Goal: Task Accomplishment & Management: Manage account settings

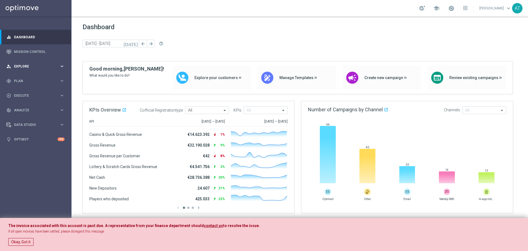
click at [35, 62] on div "person_search Explore keyboard_arrow_right" at bounding box center [35, 66] width 71 height 15
click at [28, 148] on span "Plan" at bounding box center [36, 146] width 45 height 3
click at [26, 112] on accordion "Templates keyboard_arrow_right Optimail OptiMobile In-App OptiMobile Push Optip…" at bounding box center [42, 109] width 57 height 8
click at [27, 111] on button "Templates keyboard_arrow_right" at bounding box center [39, 108] width 51 height 4
click at [26, 117] on link "Optimail" at bounding box center [37, 117] width 40 height 4
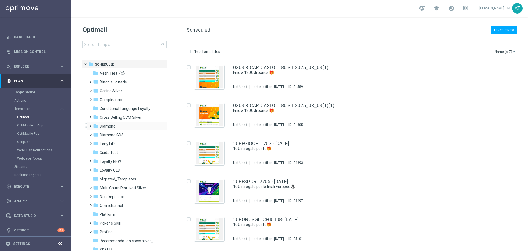
click at [114, 128] on div "folder Diamond" at bounding box center [124, 126] width 63 height 6
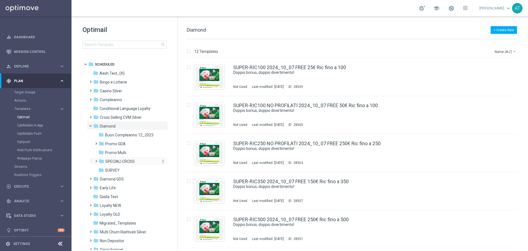
click at [122, 162] on span "SPECIALI CROSS" at bounding box center [119, 161] width 29 height 5
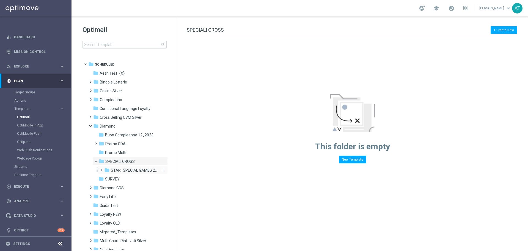
click at [123, 168] on span "STAR_SPECIAL GAMES 2025" at bounding box center [134, 169] width 47 height 5
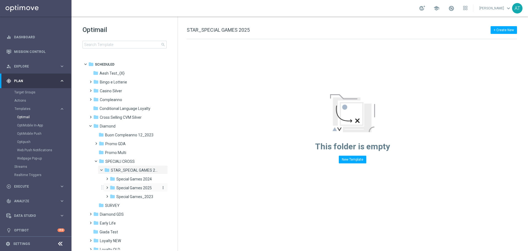
scroll to position [28, 0]
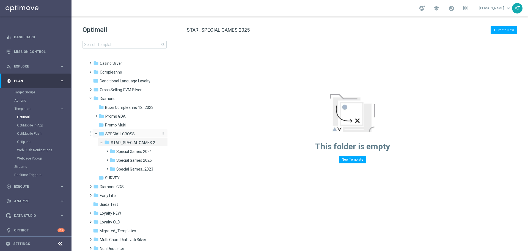
click at [126, 133] on span "SPECIALI CROSS" at bounding box center [119, 133] width 29 height 5
drag, startPoint x: 124, startPoint y: 133, endPoint x: 95, endPoint y: 145, distance: 31.9
click at [95, 145] on div "folder STAR_SPECIAL GAMES 2025 more_vert" at bounding box center [131, 142] width 73 height 9
click at [163, 133] on icon "more_vert" at bounding box center [163, 133] width 4 height 4
click at [179, 135] on span "Rename" at bounding box center [182, 133] width 13 height 4
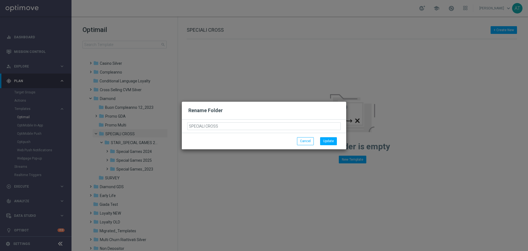
drag, startPoint x: 203, startPoint y: 127, endPoint x: 248, endPoint y: 127, distance: 45.4
click at [240, 127] on input "SPECIALI CROSS" at bounding box center [263, 126] width 153 height 8
type input "SPECIAL GAME"
click at [327, 142] on button "Update" at bounding box center [328, 141] width 17 height 8
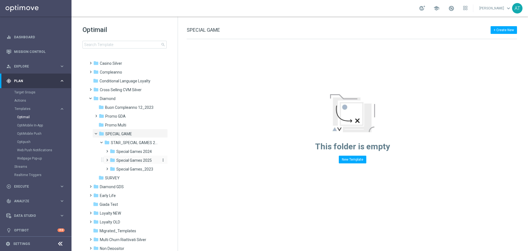
click at [146, 158] on span "Special Games 2025" at bounding box center [133, 160] width 35 height 5
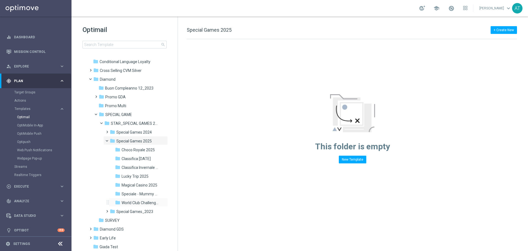
scroll to position [55, 0]
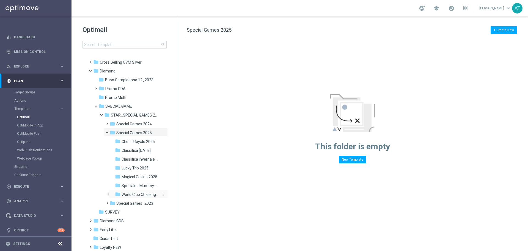
click at [144, 194] on span "World Club Challenge 2025" at bounding box center [140, 194] width 37 height 5
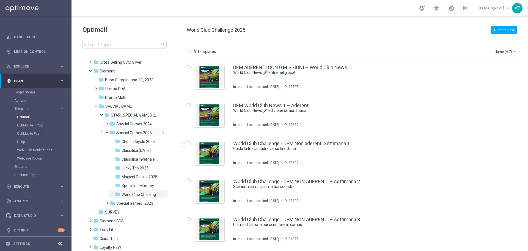
click at [149, 134] on span "Special Games 2025" at bounding box center [133, 132] width 35 height 5
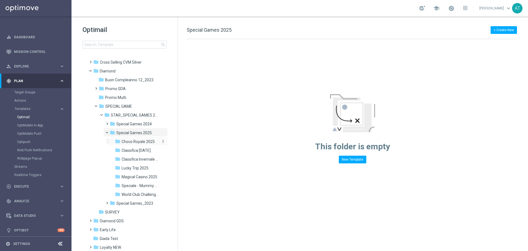
click at [144, 140] on span "Choco Royale 2025" at bounding box center [138, 141] width 33 height 5
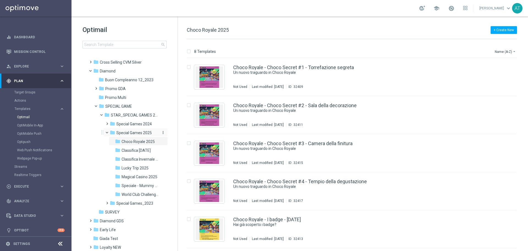
click at [160, 134] on button "more_vert" at bounding box center [163, 132] width 6 height 5
click at [151, 140] on span "Choco Royale 2025" at bounding box center [138, 141] width 33 height 5
click at [161, 141] on icon "more_vert" at bounding box center [163, 141] width 4 height 4
click at [189, 136] on span "New Folder" at bounding box center [184, 135] width 17 height 4
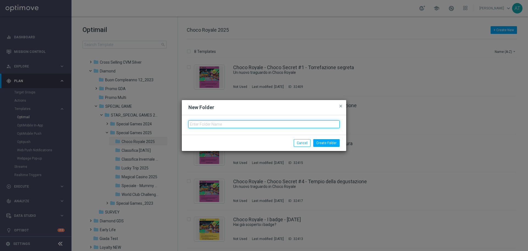
click at [240, 125] on input "text" at bounding box center [263, 124] width 151 height 8
type input "c"
type input "Coach Academy 2025"
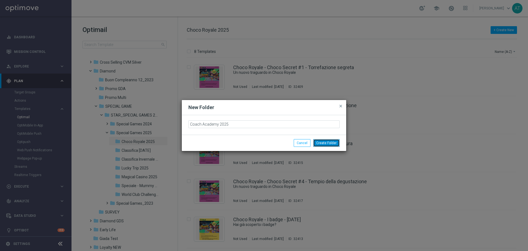
click at [331, 143] on button "Create Folder" at bounding box center [326, 143] width 26 height 8
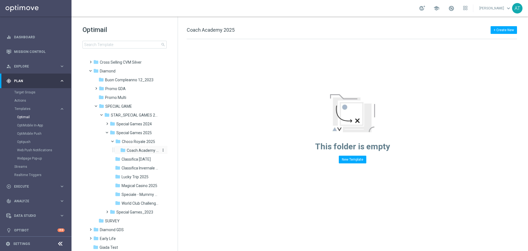
click at [162, 151] on icon "more_vert" at bounding box center [163, 150] width 4 height 4
click at [181, 163] on span "Delete" at bounding box center [181, 163] width 10 height 4
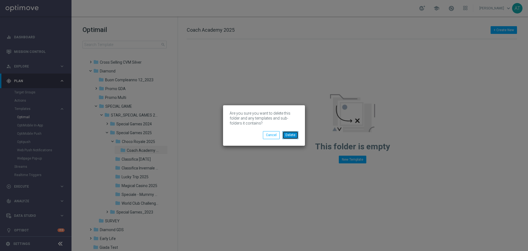
click at [292, 134] on button "Delete" at bounding box center [290, 135] width 16 height 8
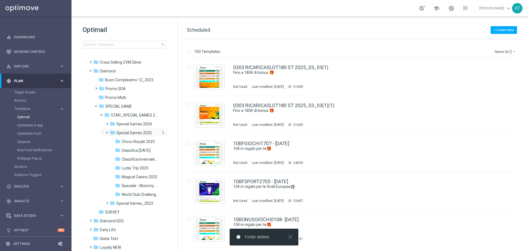
click at [146, 134] on span "Special Games 2025" at bounding box center [133, 132] width 35 height 5
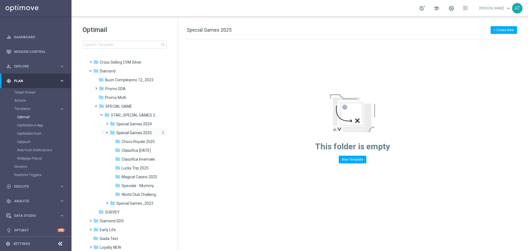
click at [162, 132] on icon "more_vert" at bounding box center [163, 132] width 4 height 4
click at [188, 127] on span "New Folder" at bounding box center [184, 126] width 17 height 4
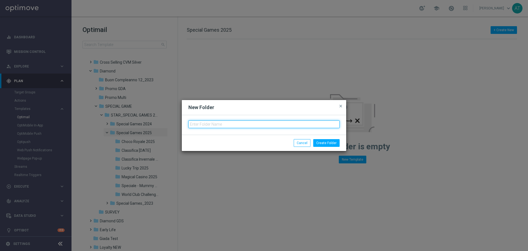
click at [218, 126] on input "text" at bounding box center [263, 124] width 151 height 8
type input "Coach Academy 2025"
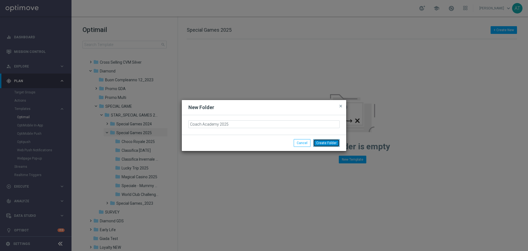
click at [327, 142] on button "Create Folder" at bounding box center [326, 143] width 26 height 8
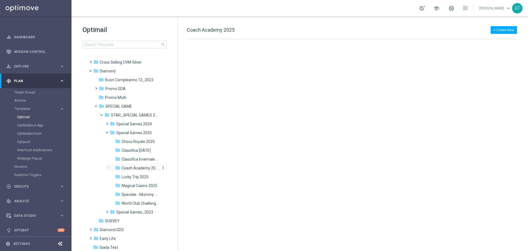
click at [137, 167] on span "Coach Academy 2025" at bounding box center [140, 167] width 37 height 5
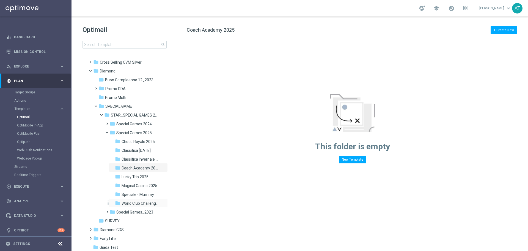
click at [142, 199] on div "folder World Club Challenge 2025 more_vert" at bounding box center [138, 202] width 59 height 9
click at [144, 200] on div "folder World Club Challenge 2025" at bounding box center [137, 203] width 45 height 6
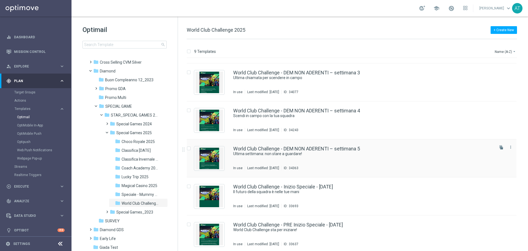
scroll to position [149, 0]
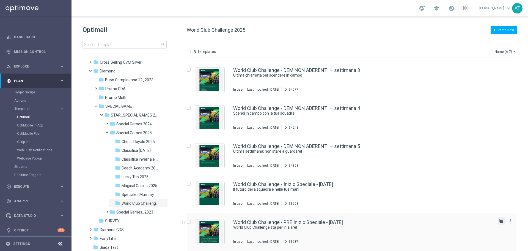
click at [501, 222] on icon "file_copy" at bounding box center [501, 220] width 4 height 4
click at [499, 183] on icon "file_copy" at bounding box center [501, 182] width 4 height 4
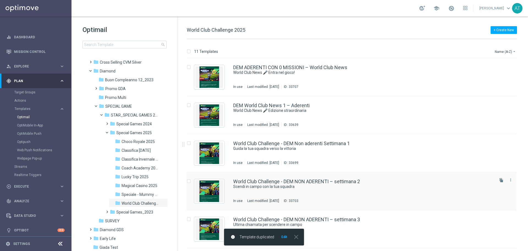
scroll to position [225, 0]
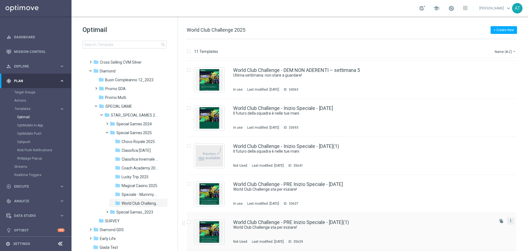
click at [510, 221] on icon "more_vert" at bounding box center [511, 220] width 4 height 4
click at [479, 227] on span "Move" at bounding box center [475, 226] width 9 height 4
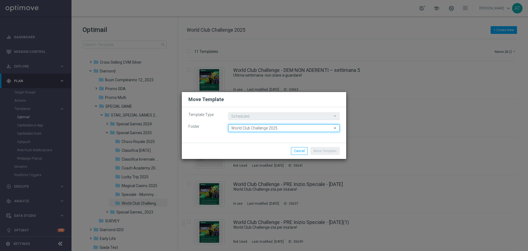
click at [284, 127] on input "World Club Challenge 2025" at bounding box center [283, 128] width 111 height 8
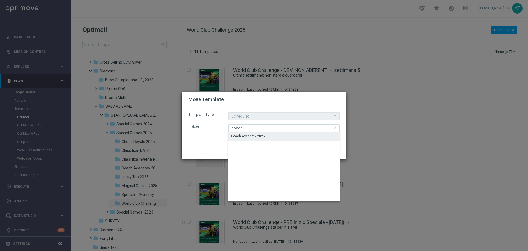
click at [275, 134] on div "Coach Academy 2025" at bounding box center [283, 136] width 111 height 8
type input "Coach Academy 2025"
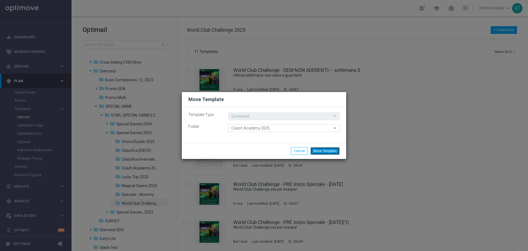
click at [315, 151] on button "Move Template" at bounding box center [325, 151] width 29 height 8
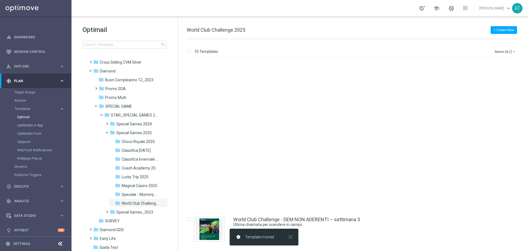
scroll to position [187, 0]
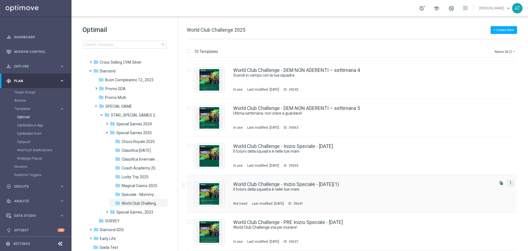
click at [509, 184] on icon "more_vert" at bounding box center [511, 182] width 4 height 4
click at [486, 188] on div "Move" at bounding box center [487, 188] width 33 height 4
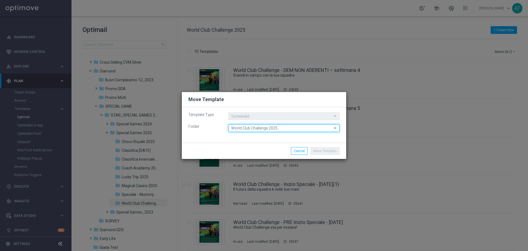
click at [244, 128] on input "World Club Challenge 2025" at bounding box center [283, 128] width 111 height 8
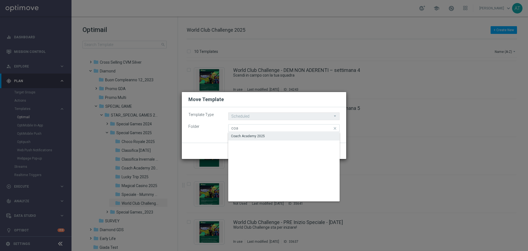
click at [245, 134] on div "Coach Academy 2025" at bounding box center [248, 135] width 34 height 5
type input "Coach Academy 2025"
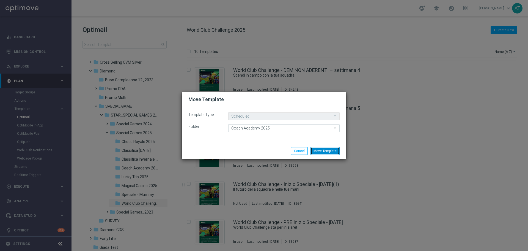
click at [326, 151] on button "Move Template" at bounding box center [325, 151] width 29 height 8
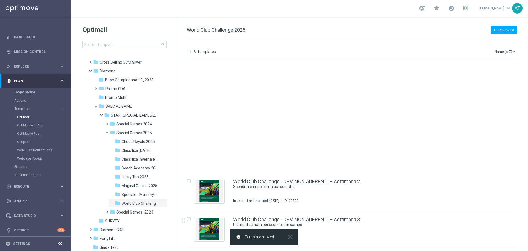
scroll to position [149, 0]
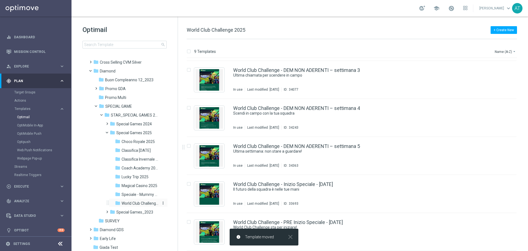
click at [143, 204] on span "World Club Challenge 2025" at bounding box center [140, 202] width 37 height 5
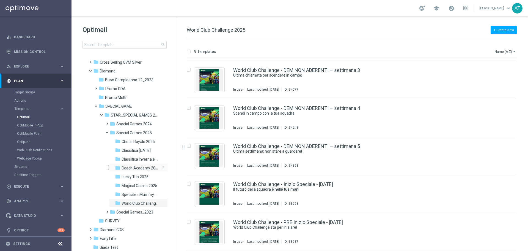
click at [135, 166] on span "Coach Academy 2025" at bounding box center [140, 167] width 37 height 5
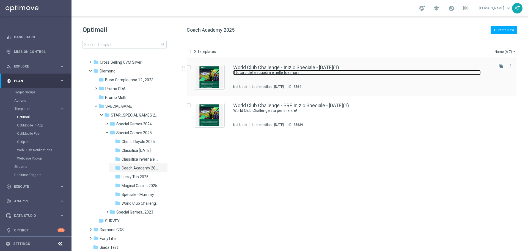
click at [276, 71] on link "Il futuro della squadra è nelle tue mani" at bounding box center [357, 72] width 248 height 5
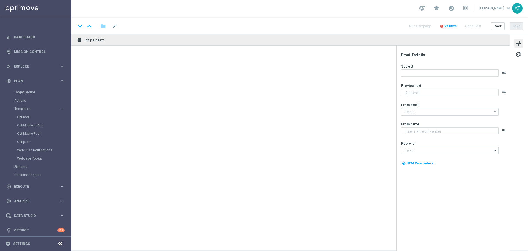
type textarea "Entra nel World Club Challenge!"
type textarea "Sisal"
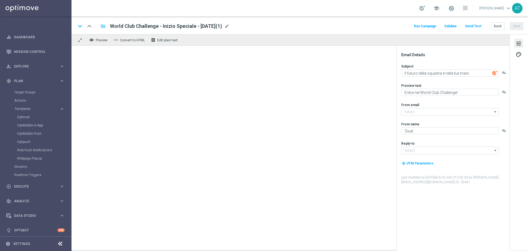
type input "giochivip@comunicazioni.sisal.it"
type input "teamvip@sisal.it"
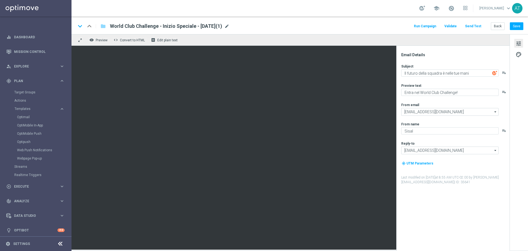
click at [229, 26] on span "mode_edit" at bounding box center [226, 26] width 5 height 5
drag, startPoint x: 149, startPoint y: 25, endPoint x: 95, endPoint y: 29, distance: 54.3
click at [95, 27] on div "keyboard_arrow_down keyboard_arrow_up folder World Club Challenge - Inizio Spec…" at bounding box center [161, 26] width 171 height 7
drag, startPoint x: 174, startPoint y: 26, endPoint x: 170, endPoint y: 26, distance: 4.1
click at [170, 26] on input "Coach Academy - Inizio Speciale - 09/06/2025(1)" at bounding box center [178, 26] width 136 height 7
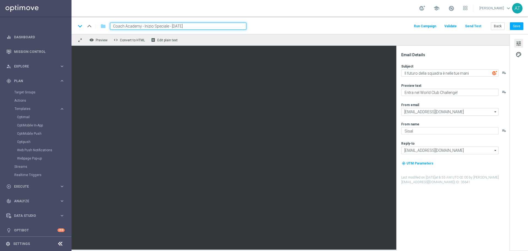
type input "Coach Academy - Inizio Speciale - [DATE]"
click at [260, 28] on div "keyboard_arrow_down keyboard_arrow_up folder Coach Academy - Inizio Speciale - …" at bounding box center [299, 26] width 447 height 7
click at [218, 24] on input "Coach Academy - Inizio Speciale - [DATE]" at bounding box center [178, 26] width 136 height 7
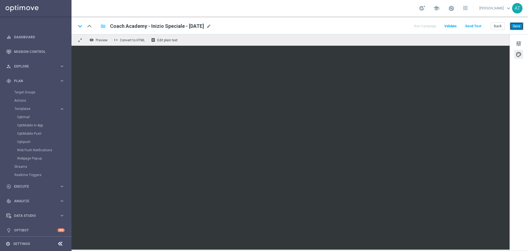
click at [520, 26] on button "Save" at bounding box center [516, 26] width 13 height 8
click at [514, 26] on button "Save" at bounding box center [516, 26] width 13 height 8
click at [498, 26] on button "Back" at bounding box center [498, 26] width 14 height 8
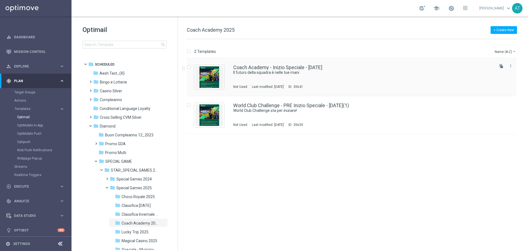
click at [325, 76] on div "Coach Academy - Inizio Speciale - 12/09/2025 Il futuro della squadra è nelle tu…" at bounding box center [363, 77] width 260 height 24
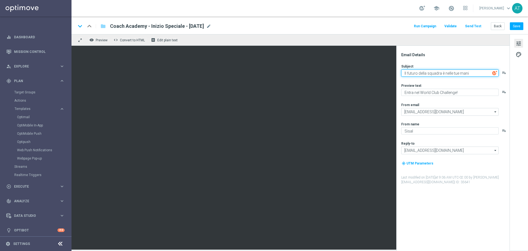
click at [461, 73] on textarea "Il futuro della squadra è nelle tue mani" at bounding box center [449, 72] width 97 height 7
paste textarea "La Coach Academy è aperta"
type textarea "La Coach Academy è aperta"
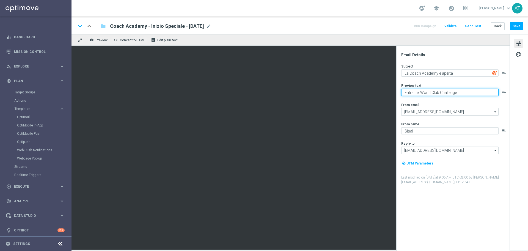
paste textarea "Mettiti alla prova e ottieni bonus esclusivi"
type textarea "Mettiti alla prova e ottieni bonus esclusivi"
click at [523, 26] on button "Save" at bounding box center [516, 26] width 13 height 8
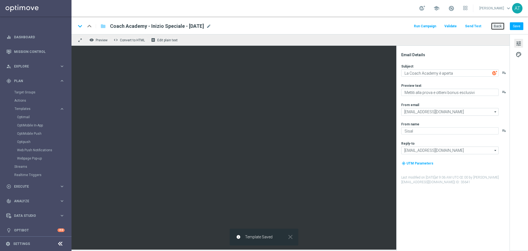
click at [499, 27] on button "Back" at bounding box center [498, 26] width 14 height 8
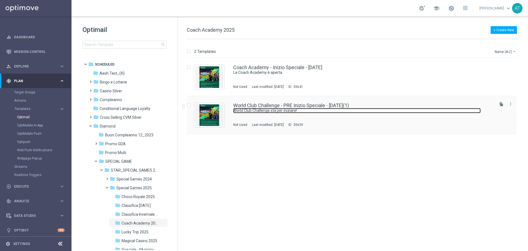
click at [310, 111] on link "World Club Challenge sta per iniziare!" at bounding box center [357, 110] width 248 height 5
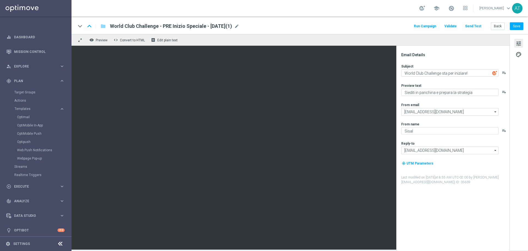
click at [209, 24] on span "World Club Challenge - PRE Inizio Speciale - 07/06/2025(1)" at bounding box center [171, 26] width 122 height 7
click at [193, 25] on input "World Club Challenge - PRE Inizio Speciale - 07/06/2025(1)" at bounding box center [178, 26] width 136 height 7
drag, startPoint x: 150, startPoint y: 26, endPoint x: 106, endPoint y: 23, distance: 43.8
click at [106, 23] on div "World Club Challenge - PRE Inizio Speciale - 09/09/2025" at bounding box center [176, 26] width 141 height 7
type input "Coach Academy- PRE Inizio Speciale - [DATE]"
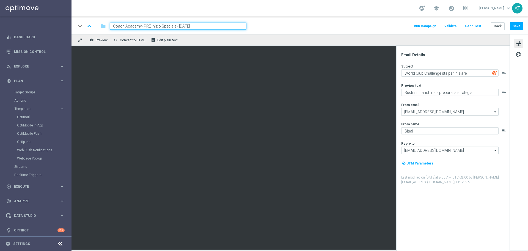
click at [193, 32] on div "keyboard_arrow_down keyboard_arrow_up folder Coach Academy- PRE Inizio Speciale…" at bounding box center [300, 26] width 457 height 18
click at [203, 28] on input "Coach Academy- PRE Inizio Speciale - [DATE]" at bounding box center [178, 26] width 136 height 7
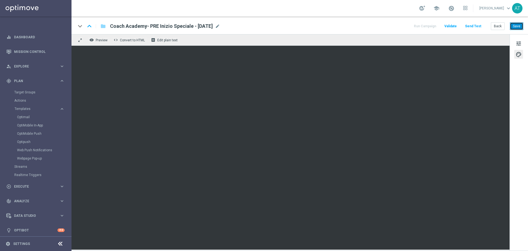
click at [520, 26] on button "Save" at bounding box center [516, 26] width 13 height 8
click at [520, 27] on button "Save" at bounding box center [516, 26] width 13 height 8
click at [518, 25] on button "Save" at bounding box center [516, 26] width 13 height 8
click at [501, 23] on button "Back" at bounding box center [498, 26] width 14 height 8
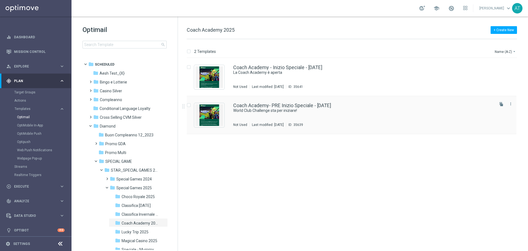
click at [313, 115] on div "Coach Academy- PRE Inizio Speciale - 09/09/2025 World Club Challenge sta per in…" at bounding box center [363, 115] width 260 height 24
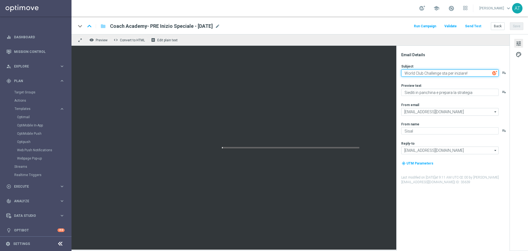
click at [411, 72] on textarea "World Club Challenge sta per iniziare!" at bounding box center [449, 72] width 97 height 7
paste textarea "La Coach Academy sta per apri"
type textarea "La Coach Academy sta per aprire!"
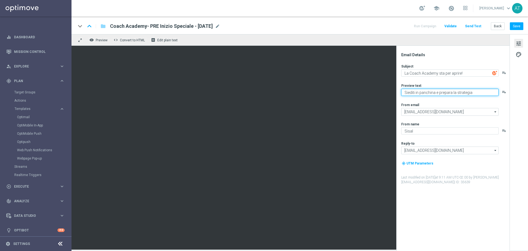
click at [420, 91] on textarea "Siediti in panchina e prepara la strategia" at bounding box center [449, 92] width 97 height 7
click at [421, 91] on textarea "Siediti in panchina e prepara la strategia" at bounding box center [449, 92] width 97 height 7
paste textarea "olo i migliori saliranno in classifica"
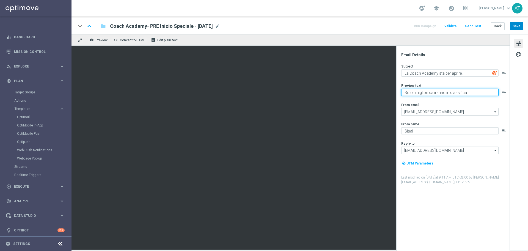
type textarea "Solo i migliori saliranno in classifica"
click at [513, 25] on button "Save" at bounding box center [516, 26] width 13 height 8
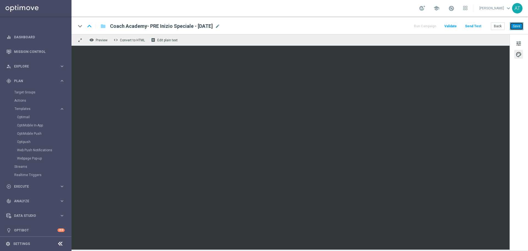
click at [516, 26] on button "Save" at bounding box center [516, 26] width 13 height 8
click at [493, 26] on button "Back" at bounding box center [498, 26] width 14 height 8
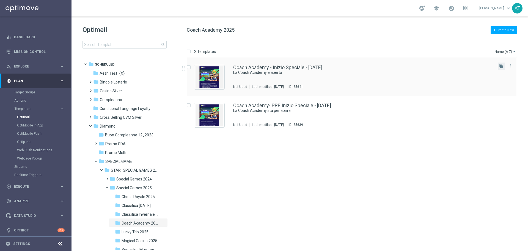
click at [504, 67] on button "file_copy" at bounding box center [501, 65] width 7 height 7
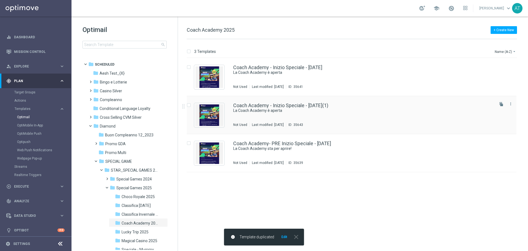
click at [347, 106] on div "Coach Academy - Inizio Speciale - 12/09/2025(1)" at bounding box center [363, 105] width 260 height 5
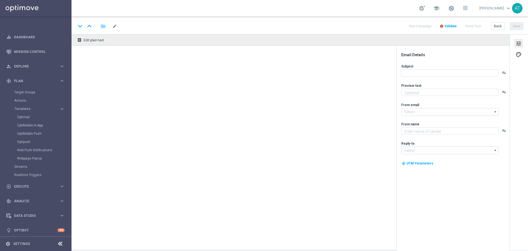
type textarea "Mettiti alla prova e ottieni bonus esclusivi"
type input "giochivip@comunicazioni.sisal.it"
type textarea "Sisal"
type input "teamvip@sisal.it"
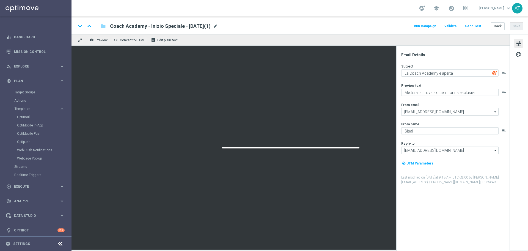
click at [218, 26] on span "mode_edit" at bounding box center [215, 26] width 5 height 5
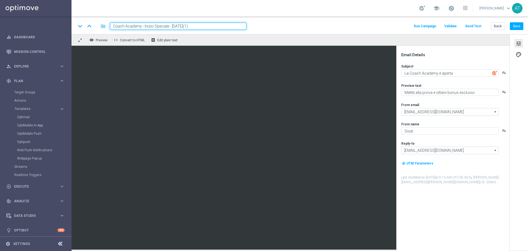
drag, startPoint x: 144, startPoint y: 26, endPoint x: 213, endPoint y: 27, distance: 68.5
click at [213, 27] on input "Coach Academy - Inizio Speciale - 12/09/2025(1)" at bounding box center [178, 26] width 136 height 7
type input "Coach Academy - DEM Non aderenti - Mau Coach 16/09"
click at [216, 23] on input "Coach Academy - DEM Non aderenti - Mau Coach 16/09" at bounding box center [178, 26] width 136 height 7
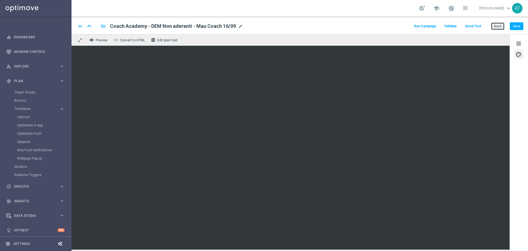
click at [497, 27] on button "Back" at bounding box center [498, 26] width 14 height 8
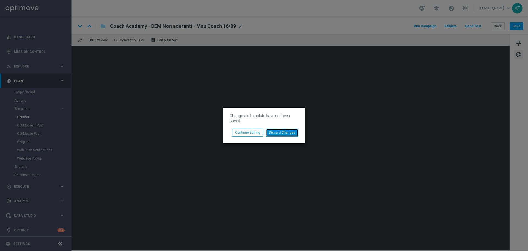
click at [278, 129] on button "Discard Changes" at bounding box center [282, 132] width 32 height 8
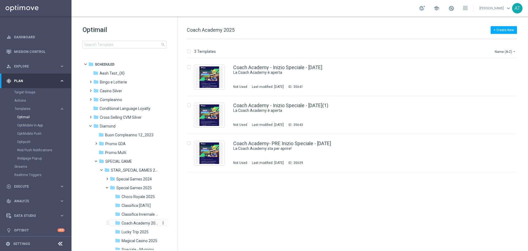
click at [136, 225] on span "Coach Academy 2025" at bounding box center [140, 222] width 37 height 5
click at [328, 107] on link "Coach Academy - Inizio Speciale - 12/09/2025(1)" at bounding box center [280, 105] width 95 height 5
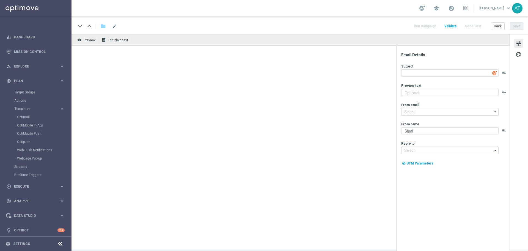
type input "bingo@comunicazioni.sisal.it"
type input "info@sisal.it"
type input "Coach Academy - Inizio Speciale - 12/09/2025(1)"
type textarea "La Coach Academy è aperta"
type textarea "Mettiti alla prova e ottieni bonus esclusivi"
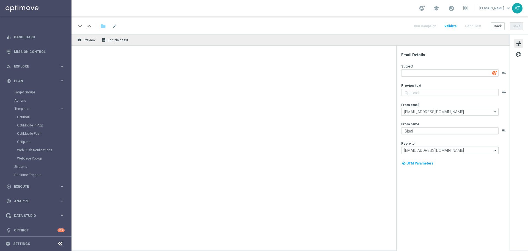
type input "giochivip@comunicazioni.sisal.it"
type input "teamvip@sisal.it"
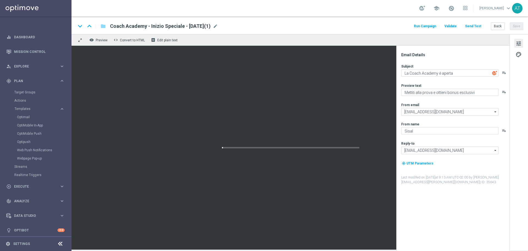
click at [218, 24] on span "mode_edit" at bounding box center [215, 26] width 5 height 5
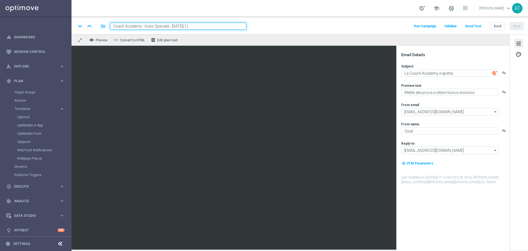
drag, startPoint x: 144, startPoint y: 26, endPoint x: 227, endPoint y: 29, distance: 83.4
click at [227, 29] on input "Coach Academy - Inizio Speciale - 12/09/2025(1)" at bounding box center [178, 26] width 136 height 7
type input "Coach Academy - Non aderenti - 16/09"
click at [228, 30] on div "keyboard_arrow_down keyboard_arrow_up folder Coach Academy - Non aderenti - 16/…" at bounding box center [300, 26] width 457 height 18
click at [221, 28] on input "Coach Academy - Non aderenti - 16/09" at bounding box center [178, 26] width 136 height 7
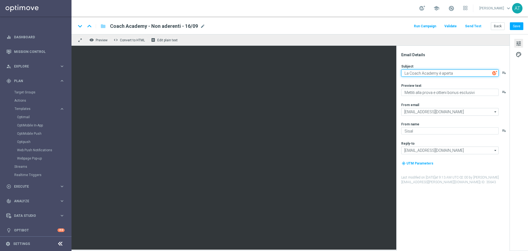
click at [410, 76] on textarea "La Coach Academy è aperta" at bounding box center [449, 72] width 97 height 7
paste textarea "Non perdere la Coach Academy"
click at [406, 72] on textarea "Non perdere la Coach Academy" at bounding box center [449, 72] width 97 height 7
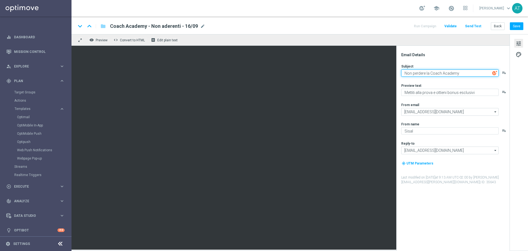
type textarea "Non perdere la Coach Academy"
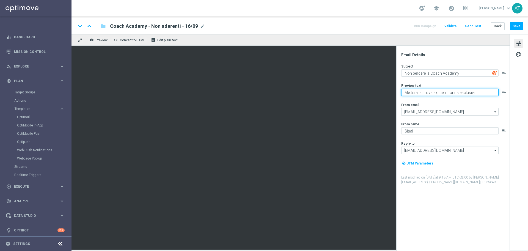
click at [445, 91] on textarea "Mettiti alla prova e ottieni bonus esclusivi" at bounding box center [449, 92] width 97 height 7
paste textarea "In palio 400€ di bonus e 30.000€ di monteprem"
click at [403, 92] on textarea "In palio 400€ di bonus e 30.000€ di montepremi" at bounding box center [449, 92] width 97 height 7
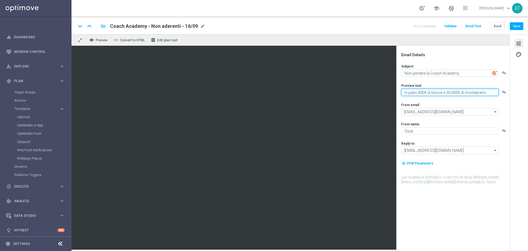
type textarea "In palio 400€ di bonus e 30.000€ di montepremi"
click at [523, 26] on div "keyboard_arrow_down keyboard_arrow_up folder Coach Academy - Non aderenti - 16/…" at bounding box center [300, 26] width 457 height 18
click at [522, 26] on button "Save" at bounding box center [516, 26] width 13 height 8
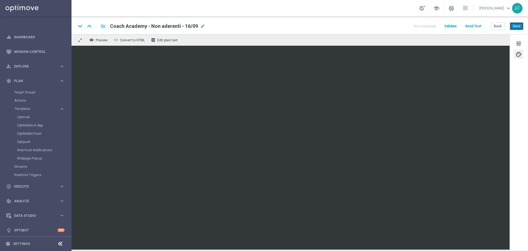
click at [516, 26] on button "Save" at bounding box center [516, 26] width 13 height 8
click at [501, 28] on button "Back" at bounding box center [498, 26] width 14 height 8
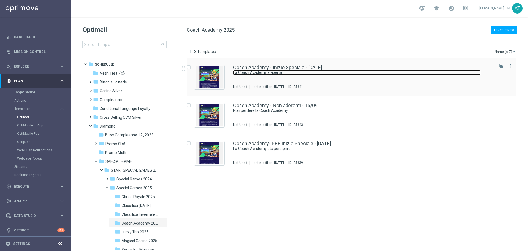
click at [312, 73] on link "La Coach Academy è aperta" at bounding box center [357, 72] width 248 height 5
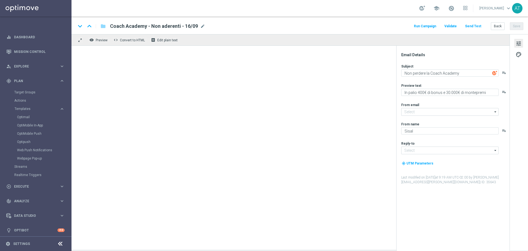
type input "giochivip@comunicazioni.sisal.it"
type input "teamvip@sisal.it"
type textarea "La Coach Academy è aperta"
type textarea "Mettiti alla prova e ottieni bonus esclusivi"
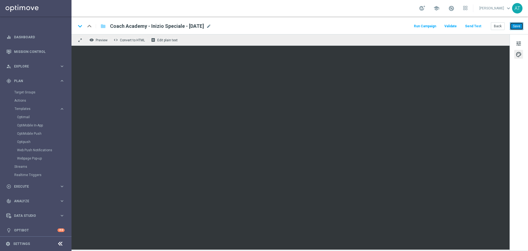
click at [510, 27] on button "Save" at bounding box center [516, 26] width 13 height 8
click at [497, 27] on button "Back" at bounding box center [498, 26] width 14 height 8
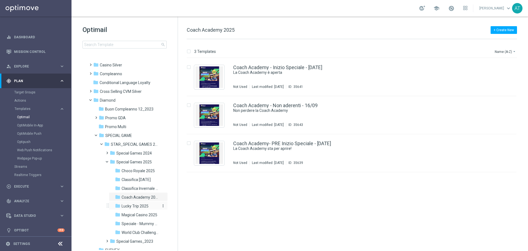
scroll to position [28, 0]
click at [143, 176] on span "Classifica [DATE]" at bounding box center [136, 177] width 29 height 5
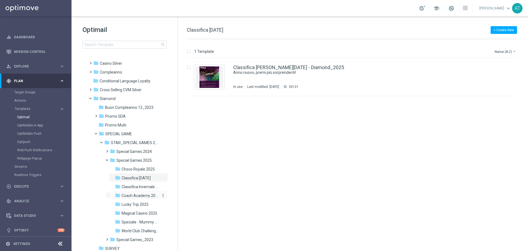
click at [135, 196] on span "Coach Academy 2025" at bounding box center [140, 195] width 37 height 5
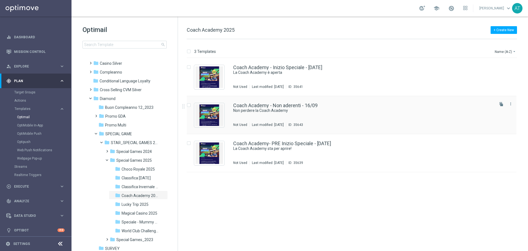
click at [347, 107] on div "Coach Academy - Non aderenti - 16/09" at bounding box center [363, 105] width 260 height 5
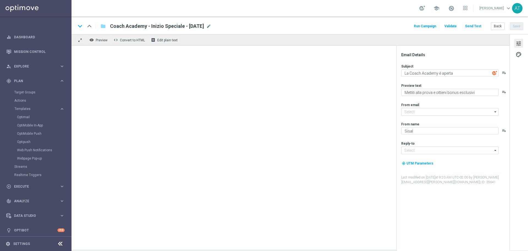
type input "giochivip@comunicazioni.sisal.it"
type input "teamvip@sisal.it"
type textarea "Non perdere la Coach Academy"
type textarea "In palio 400€ di bonus e 30.000€ di montepremi"
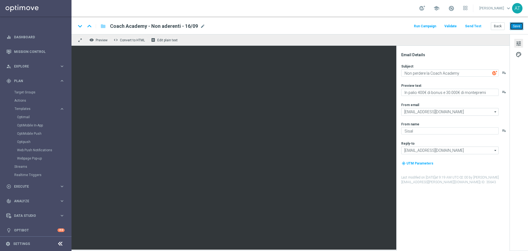
click at [516, 26] on button "Save" at bounding box center [516, 26] width 13 height 8
click at [498, 26] on button "Back" at bounding box center [498, 26] width 14 height 8
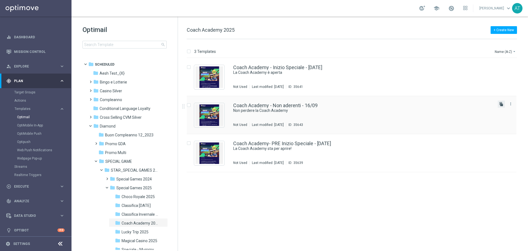
click at [499, 106] on icon "file_copy" at bounding box center [501, 104] width 4 height 4
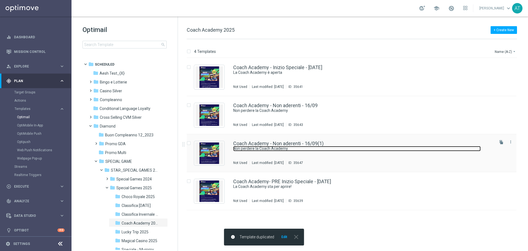
click at [350, 146] on link "Non perdere la Coach Academy" at bounding box center [357, 148] width 248 height 5
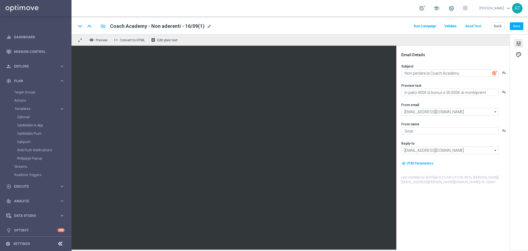
click at [183, 27] on span "Coach Academy - Non aderenti - 16/09(1)" at bounding box center [157, 26] width 95 height 7
click at [174, 28] on span "Coach Academy - Non aderenti - 16/09(1)" at bounding box center [157, 26] width 95 height 7
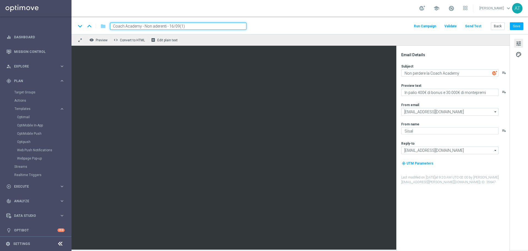
drag, startPoint x: 145, startPoint y: 27, endPoint x: 217, endPoint y: 30, distance: 72.1
click at [217, 30] on div "keyboard_arrow_down keyboard_arrow_up folder Coach Academy - Non aderenti - 16/…" at bounding box center [300, 26] width 457 height 18
type input "Coach Academy - Classifica - Tutti 18/09"
click at [199, 25] on input "Coach Academy - Classifica - Tutti 18/09" at bounding box center [178, 26] width 136 height 7
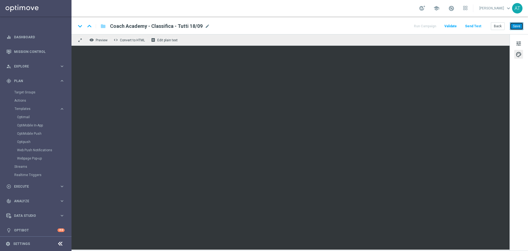
click at [522, 26] on button "Save" at bounding box center [516, 26] width 13 height 8
click at [501, 25] on button "Back" at bounding box center [498, 26] width 14 height 8
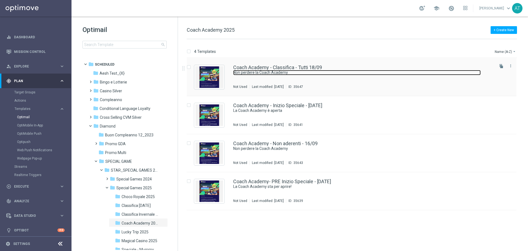
click at [336, 71] on link "Non perdere la Coach Academy" at bounding box center [357, 72] width 248 height 5
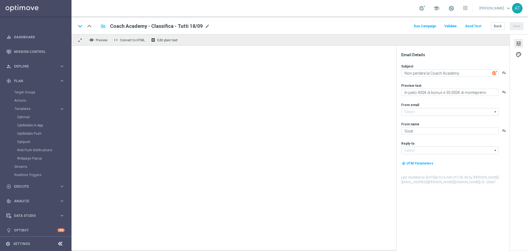
type input "giochivip@comunicazioni.sisal.it"
type input "teamvip@sisal.it"
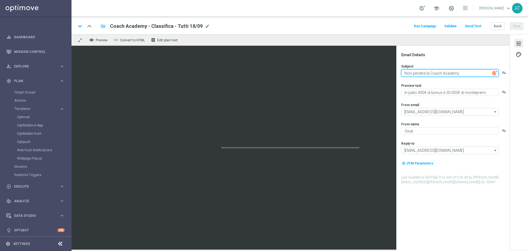
click at [407, 72] on textarea "Non perdere la Coach Academy" at bounding box center [449, 72] width 97 height 7
paste textarea "Coach Academy: scala la classific"
type textarea "Coach Academy: scala la classifica"
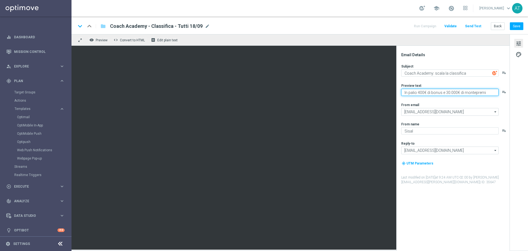
click at [441, 90] on textarea "In palio 400€ di bonus e 30.000€ di montepremi" at bounding box center [449, 92] width 97 height 7
click at [454, 90] on textarea "In palio 400€ di bonus e 30.000€ di montepremi" at bounding box center [449, 92] width 97 height 7
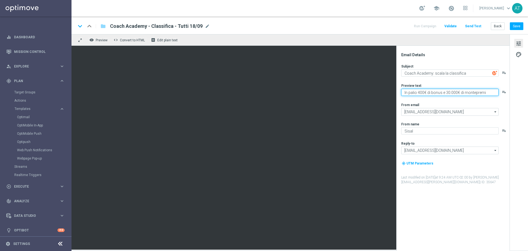
paste textarea "un montepremi di 30.000€"
type textarea "In palio un montepremi di 30.000€"
click at [520, 25] on button "Save" at bounding box center [516, 26] width 13 height 8
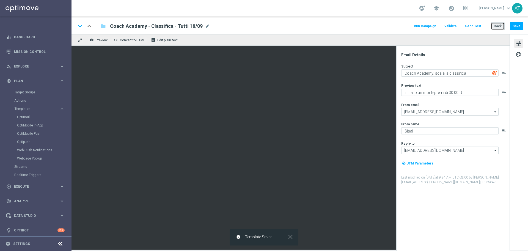
click at [499, 27] on button "Back" at bounding box center [498, 26] width 14 height 8
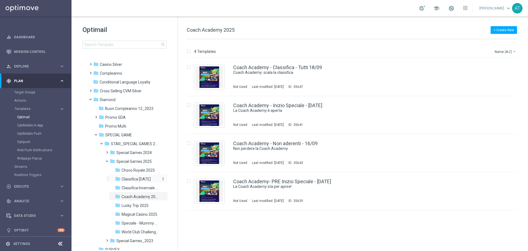
scroll to position [28, 0]
click at [131, 195] on span "Coach Academy 2025" at bounding box center [140, 195] width 37 height 5
click at [343, 144] on div "Coach Academy - Non aderenti - 16/09" at bounding box center [363, 143] width 260 height 5
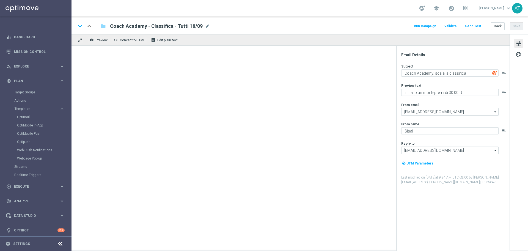
type input "Coach Academy - Non aderenti - 16/09"
type textarea "Non perdere la Coach Academy"
type textarea "In palio 400€ di bonus e 30.000€ di montepremi"
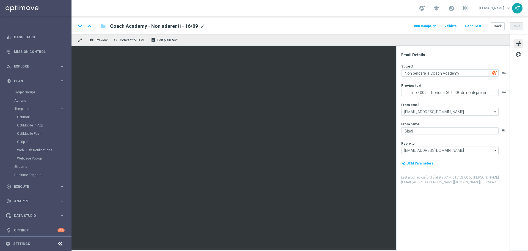
click at [201, 27] on span "mode_edit" at bounding box center [202, 26] width 5 height 5
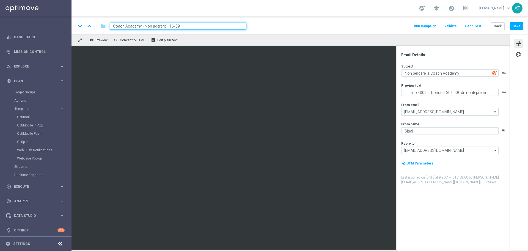
click at [170, 25] on input "Coach Academy - Non aderenti - 16/09" at bounding box center [178, 26] width 136 height 7
type input "Coach Academy - Non aderenti - 15/09"
click at [207, 25] on input "Coach Academy - Non aderenti - 15/09" at bounding box center [178, 26] width 136 height 7
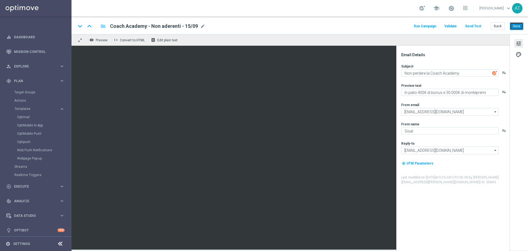
click at [518, 25] on button "Save" at bounding box center [516, 26] width 13 height 8
click at [498, 24] on button "Back" at bounding box center [498, 26] width 14 height 8
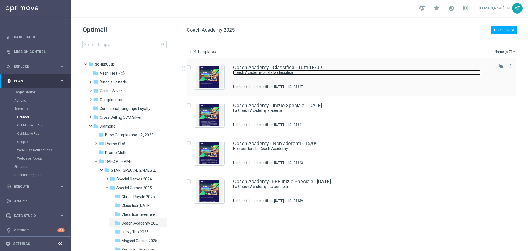
click at [314, 71] on link "Coach Academy: scala la classifica" at bounding box center [357, 72] width 248 height 5
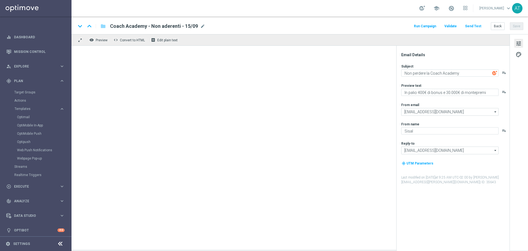
type textarea "Coach Academy: scala la classifica"
type textarea "In palio un montepremi di 30.000€"
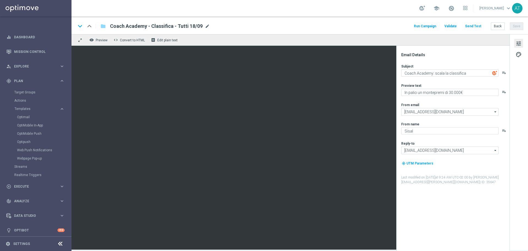
click at [205, 27] on span "mode_edit" at bounding box center [207, 26] width 5 height 5
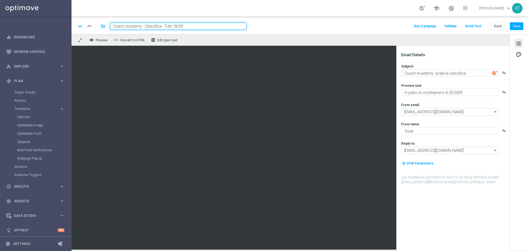
drag, startPoint x: 172, startPoint y: 26, endPoint x: 175, endPoint y: 25, distance: 3.6
click at [175, 25] on input "Coach Academy - Classifica - Tutti 18/09" at bounding box center [178, 26] width 136 height 7
click at [198, 26] on input "Coach Academy - Classifica - Tutti 17/09" at bounding box center [178, 26] width 136 height 7
type input "Coach Academy - Classifica - Tutti 17/09"
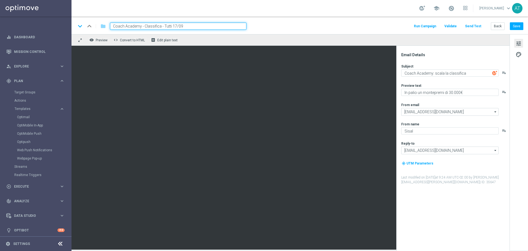
click at [198, 26] on input "Coach Academy - Classifica - Tutti 17/09" at bounding box center [178, 26] width 136 height 7
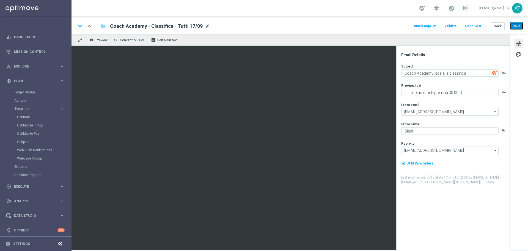
click at [519, 27] on button "Save" at bounding box center [516, 26] width 13 height 8
click at [502, 27] on button "Back" at bounding box center [498, 26] width 14 height 8
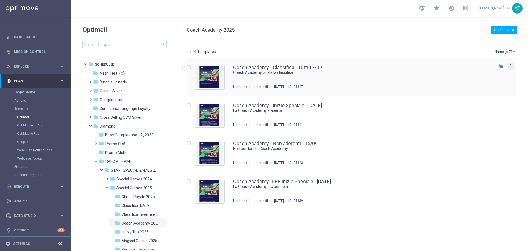
click at [512, 64] on icon "more_vert" at bounding box center [511, 66] width 4 height 4
click at [326, 64] on div "Coach Academy - Classifica - Tutti 17/09 Coach Academy: scala la classifica Not…" at bounding box center [352, 77] width 330 height 38
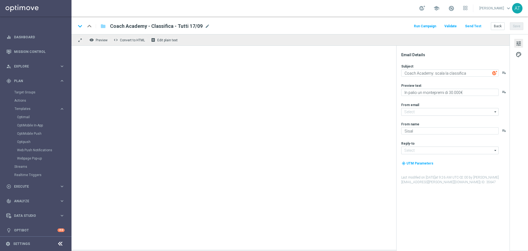
type input "giochivip@comunicazioni.sisal.it"
type input "teamvip@sisal.it"
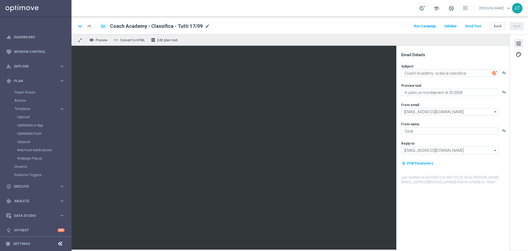
click at [207, 27] on span "mode_edit" at bounding box center [207, 26] width 5 height 5
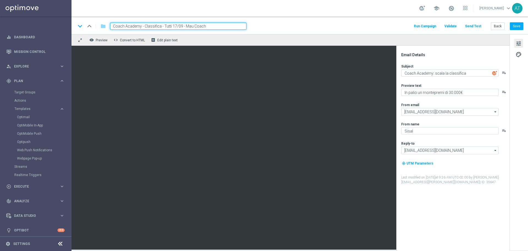
type input "Coach Academy - Classifica - Tutti 17/09 - Mau Coach"
click at [219, 26] on input "Coach Academy - Classifica - Tutti 17/09 - Mau Coach" at bounding box center [178, 26] width 136 height 7
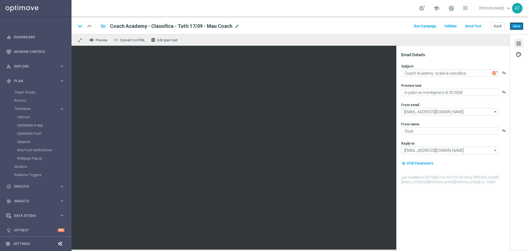
click at [516, 26] on button "Save" at bounding box center [516, 26] width 13 height 8
click at [501, 28] on button "Back" at bounding box center [498, 26] width 14 height 8
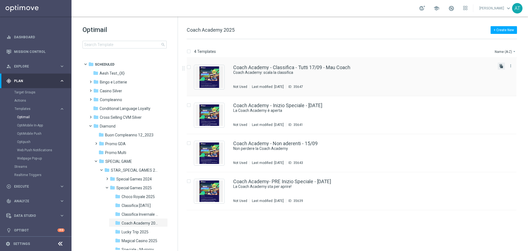
click at [501, 66] on icon "file_copy" at bounding box center [501, 66] width 4 height 4
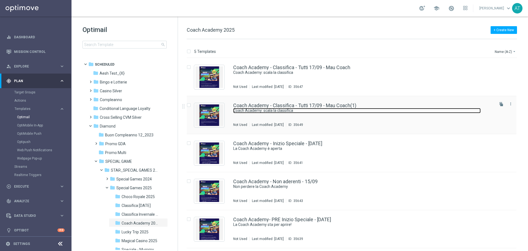
click at [337, 110] on link "Coach Academy: scala la classifica" at bounding box center [357, 110] width 248 height 5
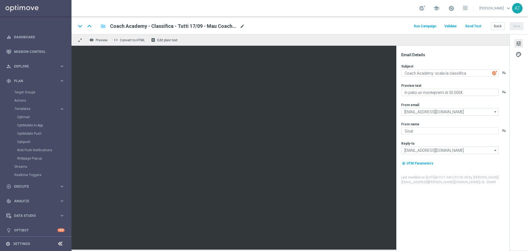
click at [243, 26] on span "mode_edit" at bounding box center [242, 26] width 5 height 5
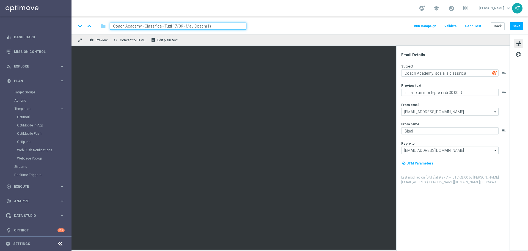
drag, startPoint x: 144, startPoint y: 25, endPoint x: 183, endPoint y: 27, distance: 38.9
click at [183, 27] on input "Coach Academy - Classifica - Tutti 17/09 - Mau Coach(1)" at bounding box center [178, 26] width 136 height 7
drag, startPoint x: 210, startPoint y: 27, endPoint x: 215, endPoint y: 27, distance: 5.0
click at [215, 27] on input "Coach Academy - Non partecipanti freegame- Mau Coach(1)" at bounding box center [178, 26] width 136 height 7
type input "Coach Academy - Non partecipanti freegame- Mau Coach"
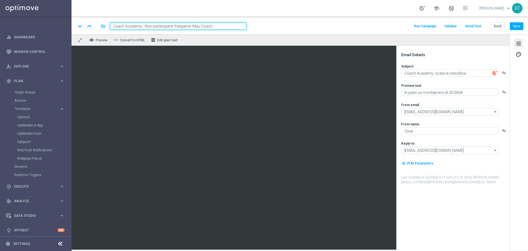
click at [215, 27] on input "Coach Academy - Non partecipanti freegame- Mau Coach" at bounding box center [178, 26] width 136 height 7
click at [280, 25] on div "keyboard_arrow_down keyboard_arrow_up folder Coach Academy - Non partecipanti f…" at bounding box center [299, 26] width 447 height 7
click at [236, 26] on input "Coach Academy - Non partecipanti freegame- Mau Coach" at bounding box center [178, 26] width 136 height 7
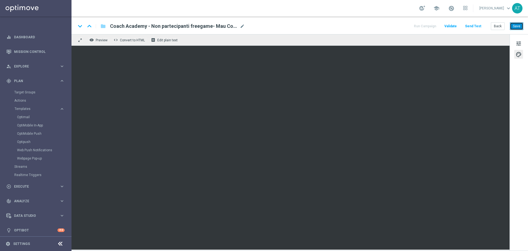
click at [517, 24] on button "Save" at bounding box center [516, 26] width 13 height 8
click at [497, 27] on button "Back" at bounding box center [498, 26] width 14 height 8
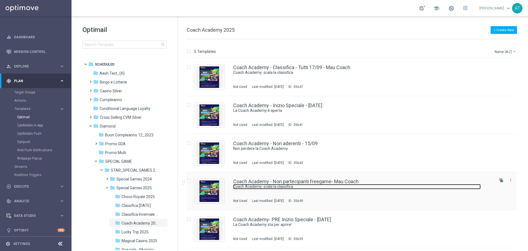
click at [336, 184] on link "Coach Academy: scala la classifica" at bounding box center [357, 186] width 248 height 5
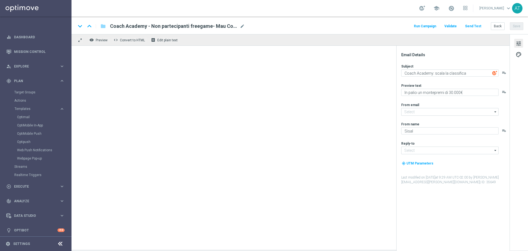
type input "giochivip@comunicazioni.sisal.it"
type input "teamvip@sisal.it"
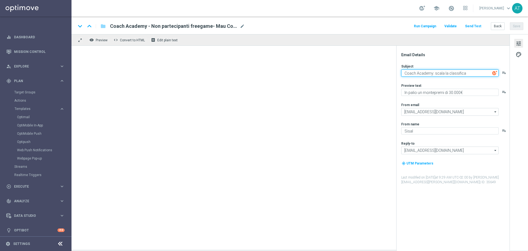
click at [413, 74] on textarea "Coach Academy: scala la classifica" at bounding box center [449, 72] width 97 height 7
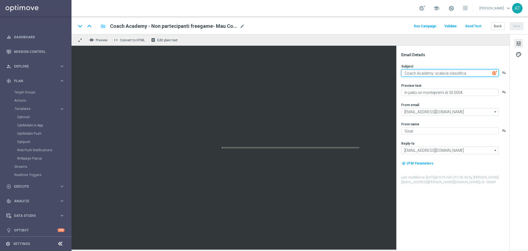
click at [413, 74] on textarea "Coach Academy: scala la classifica" at bounding box center [449, 72] width 97 height 7
paste textarea "municazione dal Coach Mau"
type textarea "Comunicazione dal Coach [PERSON_NAME]"
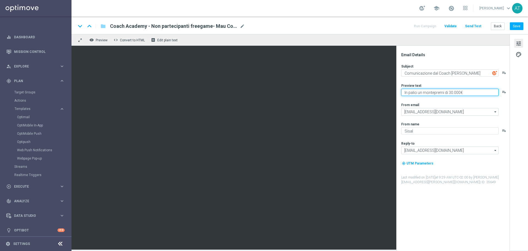
paste textarea "Sfida i tuoi limiti con il gioco dei tiri in porta"
click at [406, 90] on textarea "Sfida i tuoi limiti con il gioco dei tiri in porta" at bounding box center [449, 92] width 97 height 7
type textarea "Sfida i tuoi limiti con il gioco dei tiri in porta"
click at [521, 27] on button "Save" at bounding box center [516, 26] width 13 height 8
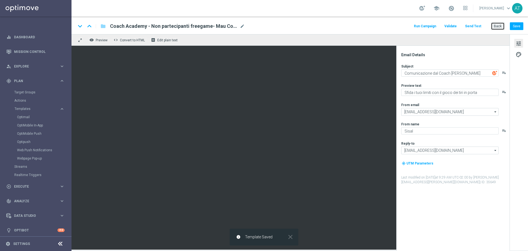
click at [499, 28] on button "Back" at bounding box center [498, 26] width 14 height 8
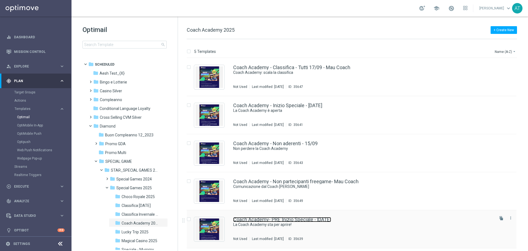
click at [331, 218] on link "Coach Academy- PRE Inizio Speciale - [DATE]" at bounding box center [282, 219] width 98 height 5
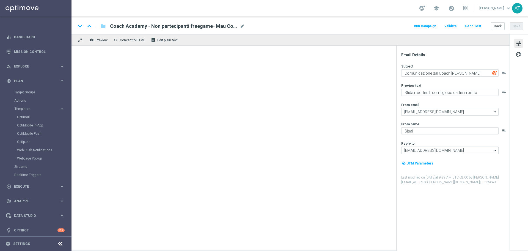
type textarea "La Coach Academy sta per aprire!"
type textarea "Solo i migliori saliranno in classifica"
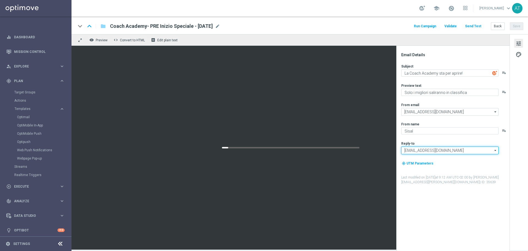
click at [439, 152] on input "teamvip@sisal.it" at bounding box center [449, 150] width 97 height 8
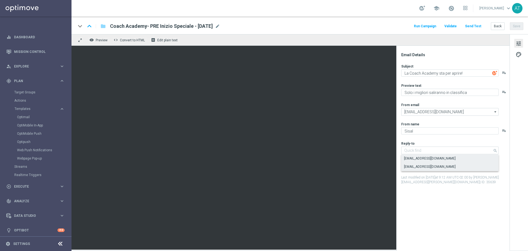
click at [426, 157] on div "info@sisal.it" at bounding box center [449, 158] width 97 height 8
type input "info@sisal.it"
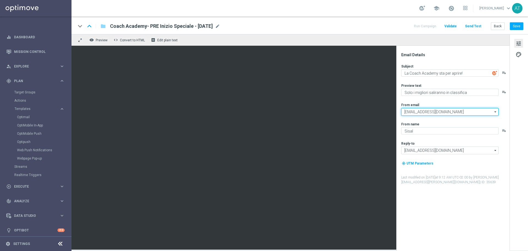
click at [464, 111] on input "giochivip@comunicazioni.sisal.it" at bounding box center [449, 112] width 97 height 8
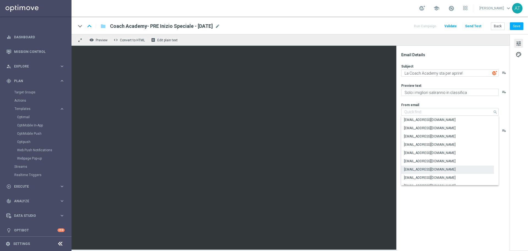
click at [417, 169] on div "giochi@comunicazioni.sisal.it" at bounding box center [430, 169] width 52 height 5
type input "giochi@comunicazioni.sisal.it"
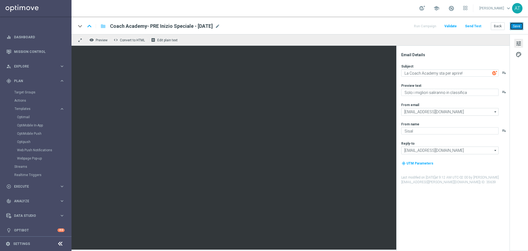
click at [513, 27] on button "Save" at bounding box center [516, 26] width 13 height 8
click at [515, 28] on button "Save" at bounding box center [516, 26] width 13 height 8
click at [500, 26] on button "Back" at bounding box center [498, 26] width 14 height 8
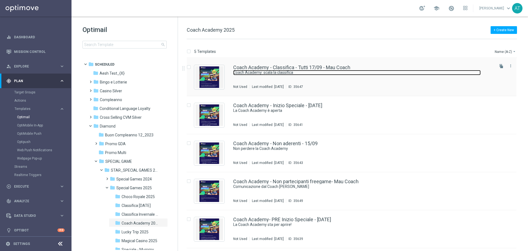
click at [364, 70] on link "Coach Academy: scala la classifica" at bounding box center [357, 72] width 248 height 5
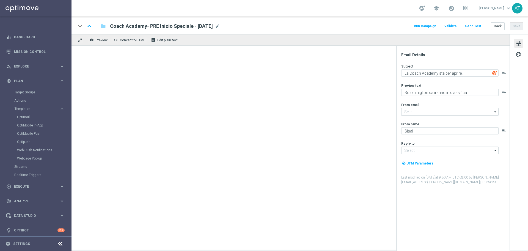
type input "giochi@comunicazioni.sisal.it"
type input "info@sisal.it"
type textarea "Coach Academy: scala la classifica"
type textarea "In palio un montepremi di 30.000€"
type input "giochivip@comunicazioni.sisal.it"
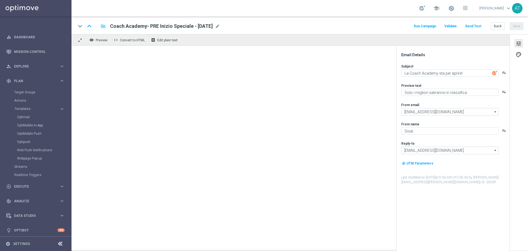
type input "teamvip@sisal.it"
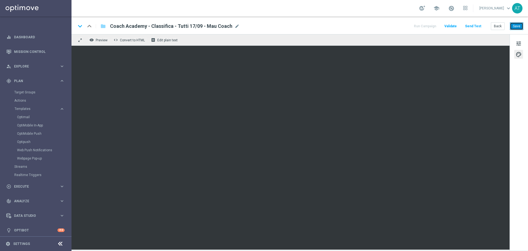
click at [520, 27] on button "Save" at bounding box center [516, 26] width 13 height 8
click at [496, 24] on button "Back" at bounding box center [498, 26] width 14 height 8
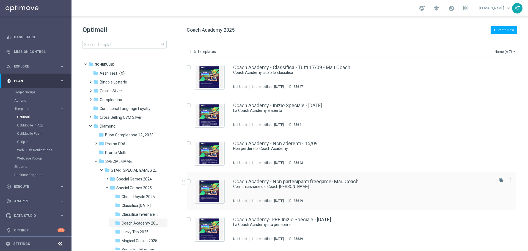
click at [383, 182] on div "Coach Academy - Non partecipanti freegame- Mau Coach" at bounding box center [363, 181] width 260 height 5
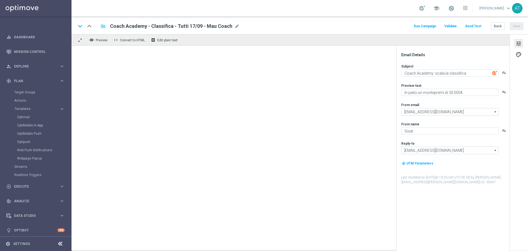
type textarea "Comunicazione dal Coach [PERSON_NAME]"
type textarea "Sfida i tuoi limiti con il gioco dei tiri in porta"
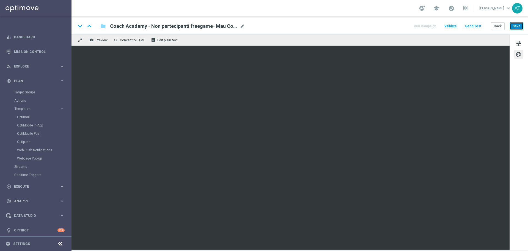
click at [523, 25] on button "Save" at bounding box center [516, 26] width 13 height 8
click at [496, 26] on button "Back" at bounding box center [498, 26] width 14 height 8
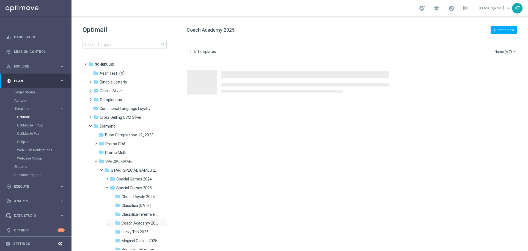
click at [139, 224] on span "Coach Academy 2025" at bounding box center [140, 222] width 37 height 5
